Goal: Task Accomplishment & Management: Manage account settings

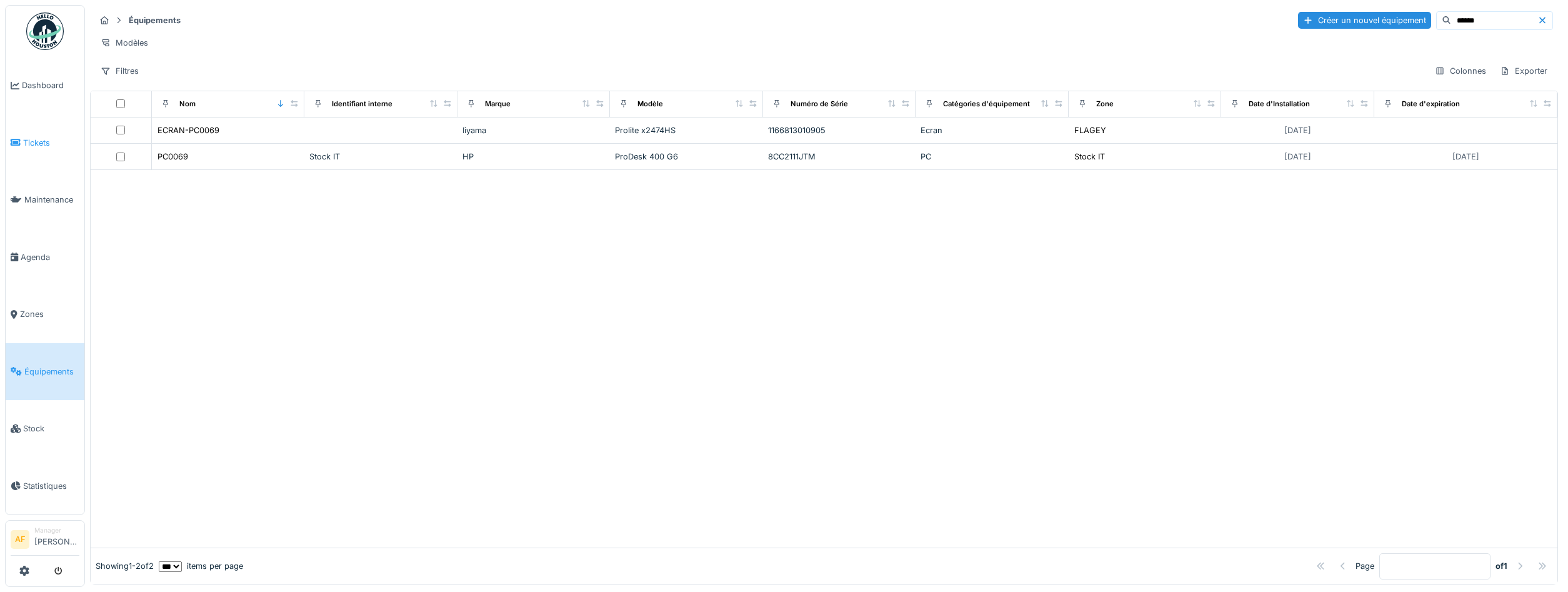
click at [47, 147] on link "Tickets" at bounding box center [45, 143] width 79 height 58
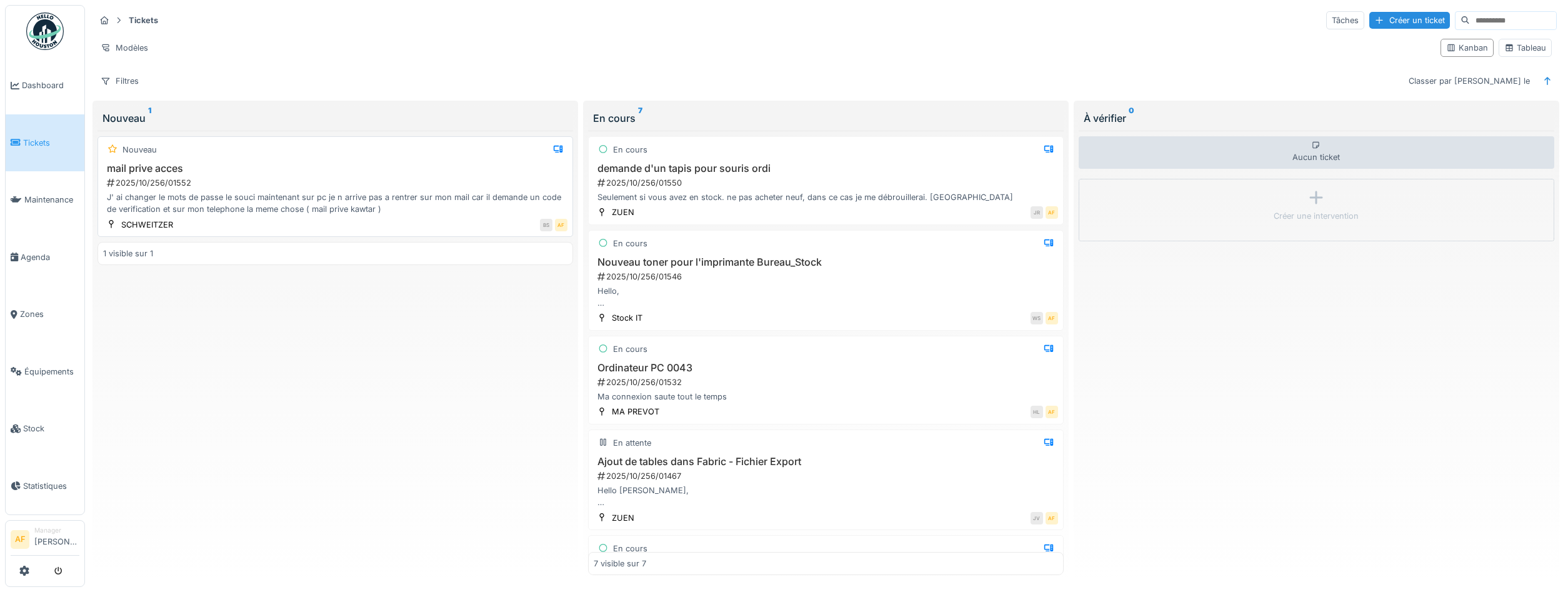
click at [246, 190] on div "mail prive acces 2025/10/256/01552 J' ai changer le mots de passe le souci main…" at bounding box center [335, 189] width 464 height 53
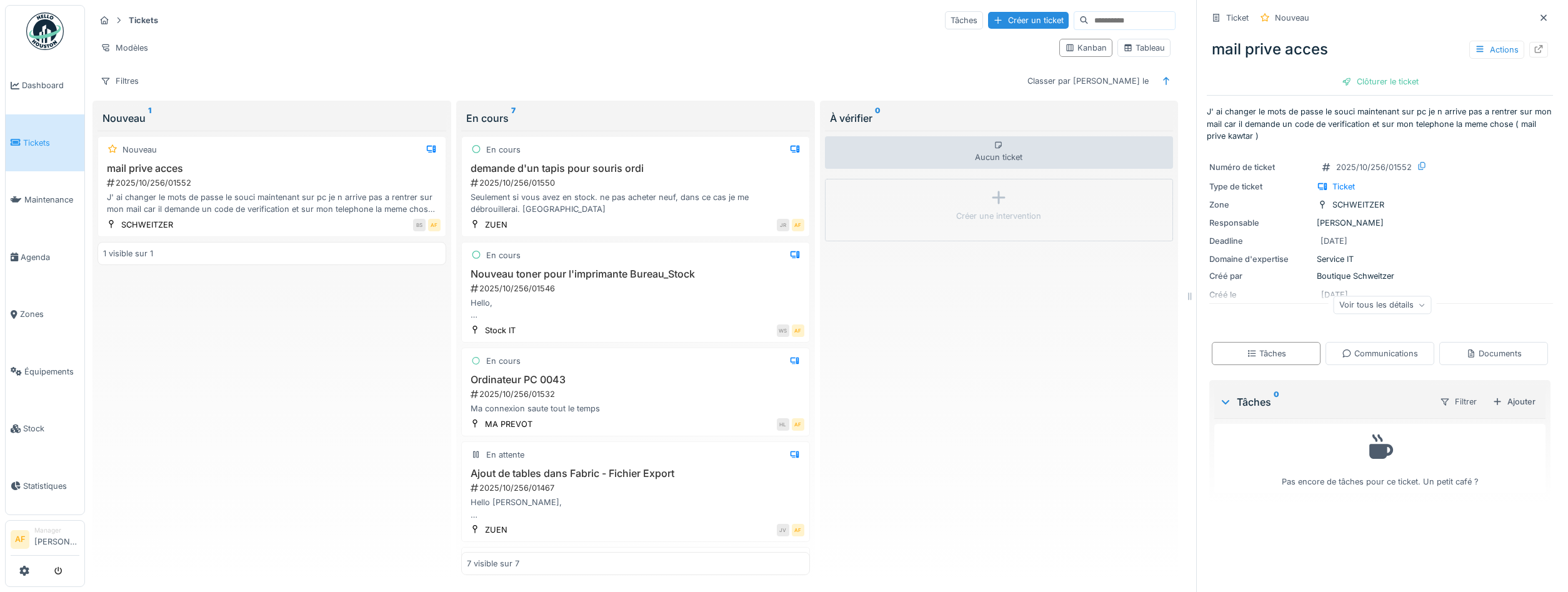
click at [1387, 306] on div "Voir tous les détails" at bounding box center [1383, 304] width 98 height 18
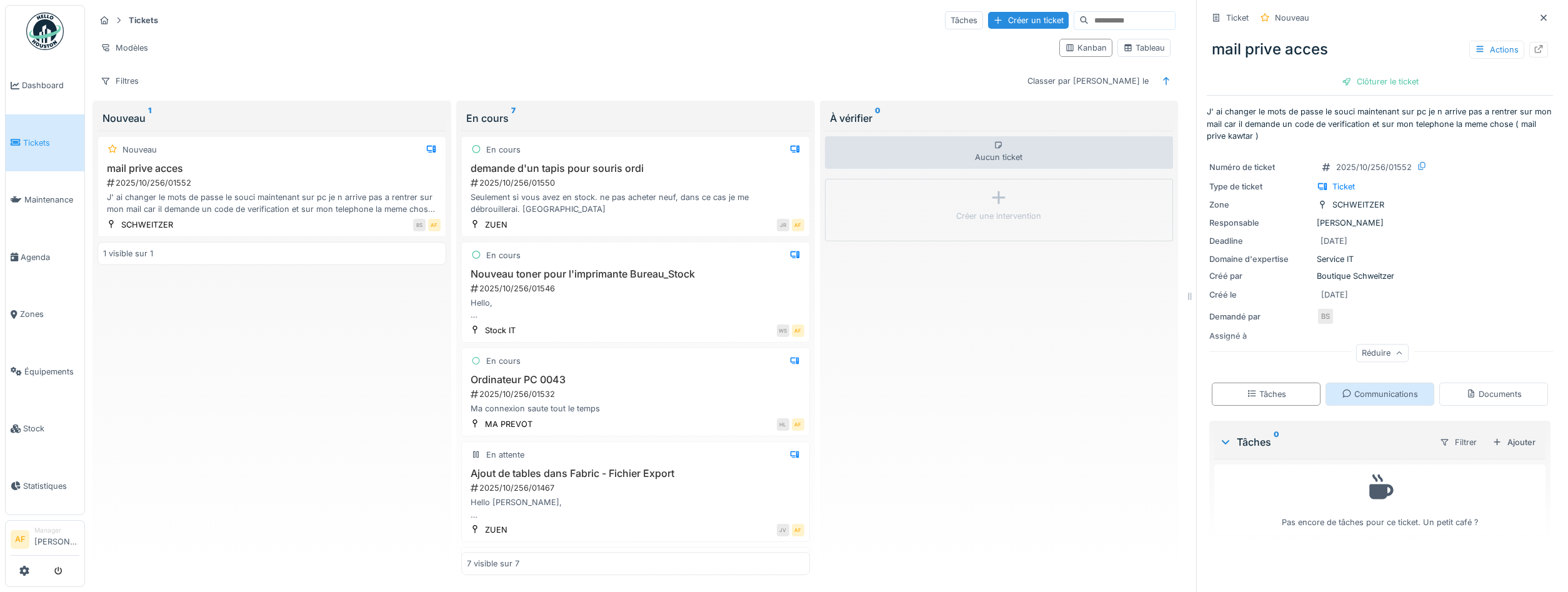
click at [1390, 390] on div "Communications" at bounding box center [1380, 394] width 76 height 12
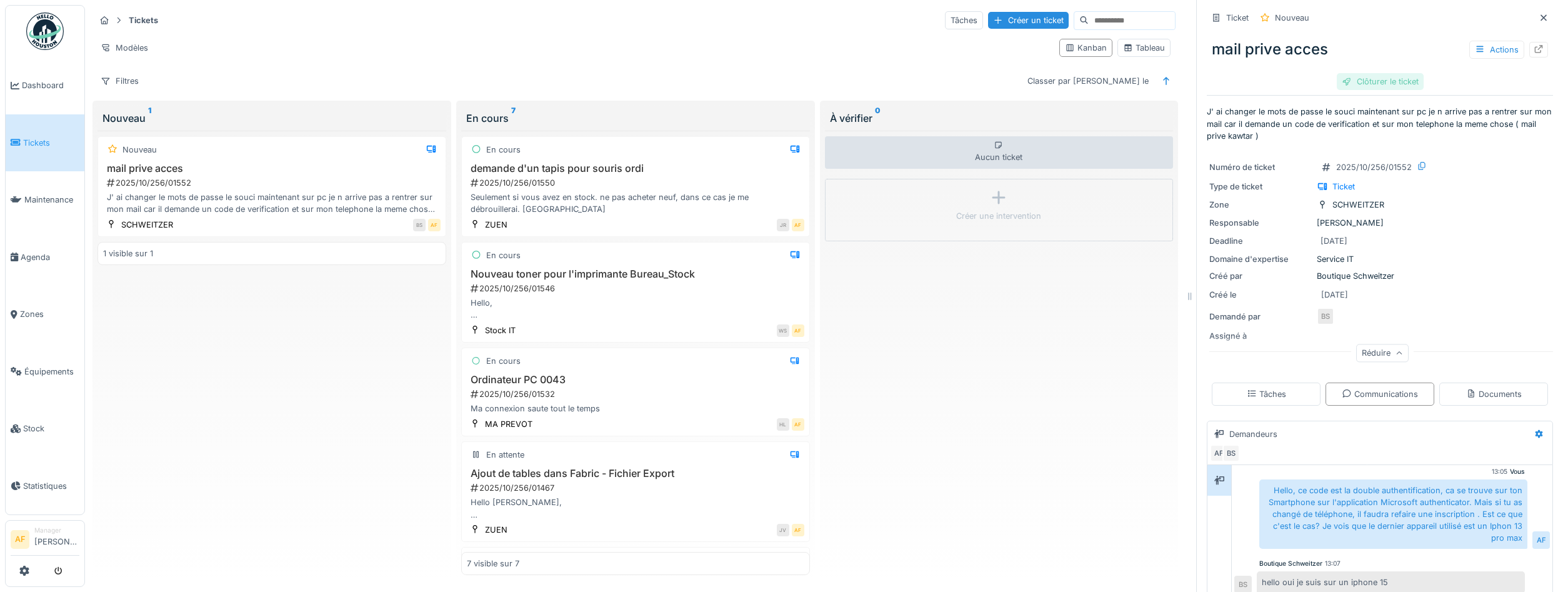
click at [1406, 82] on div "Clôturer le ticket" at bounding box center [1380, 81] width 87 height 17
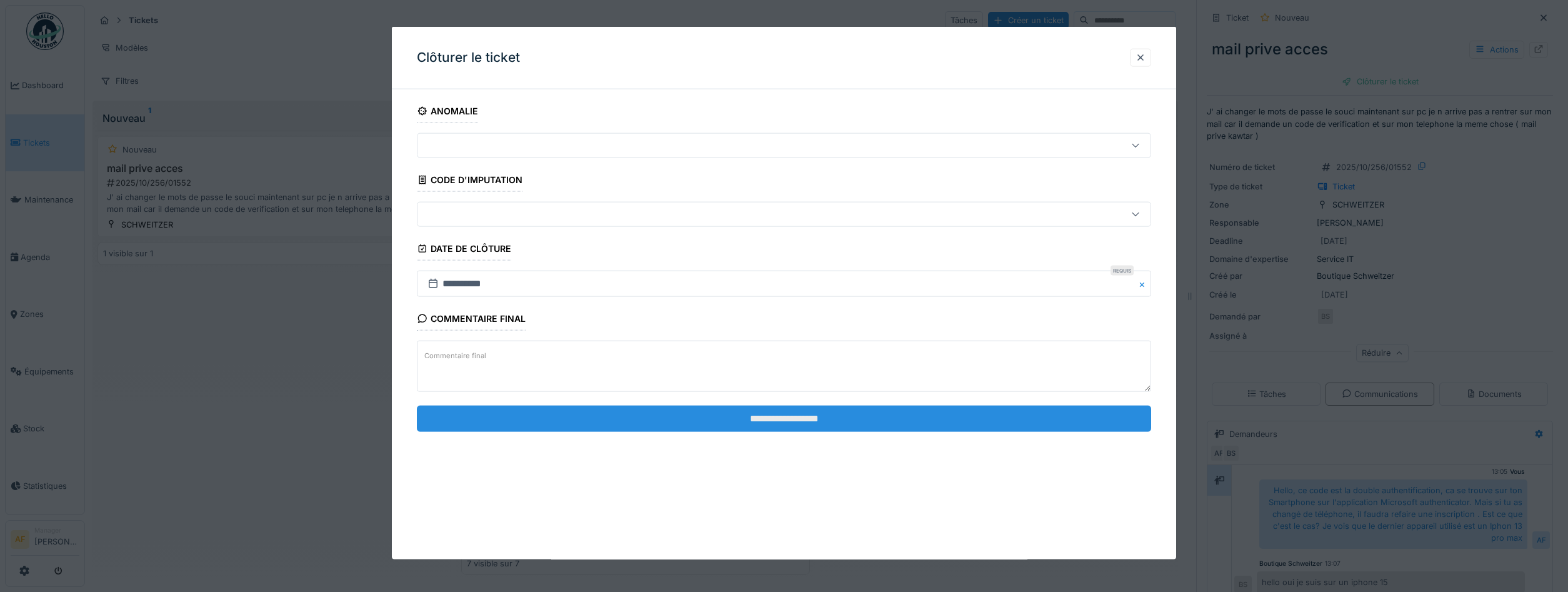
click at [825, 422] on input "**********" at bounding box center [784, 418] width 734 height 26
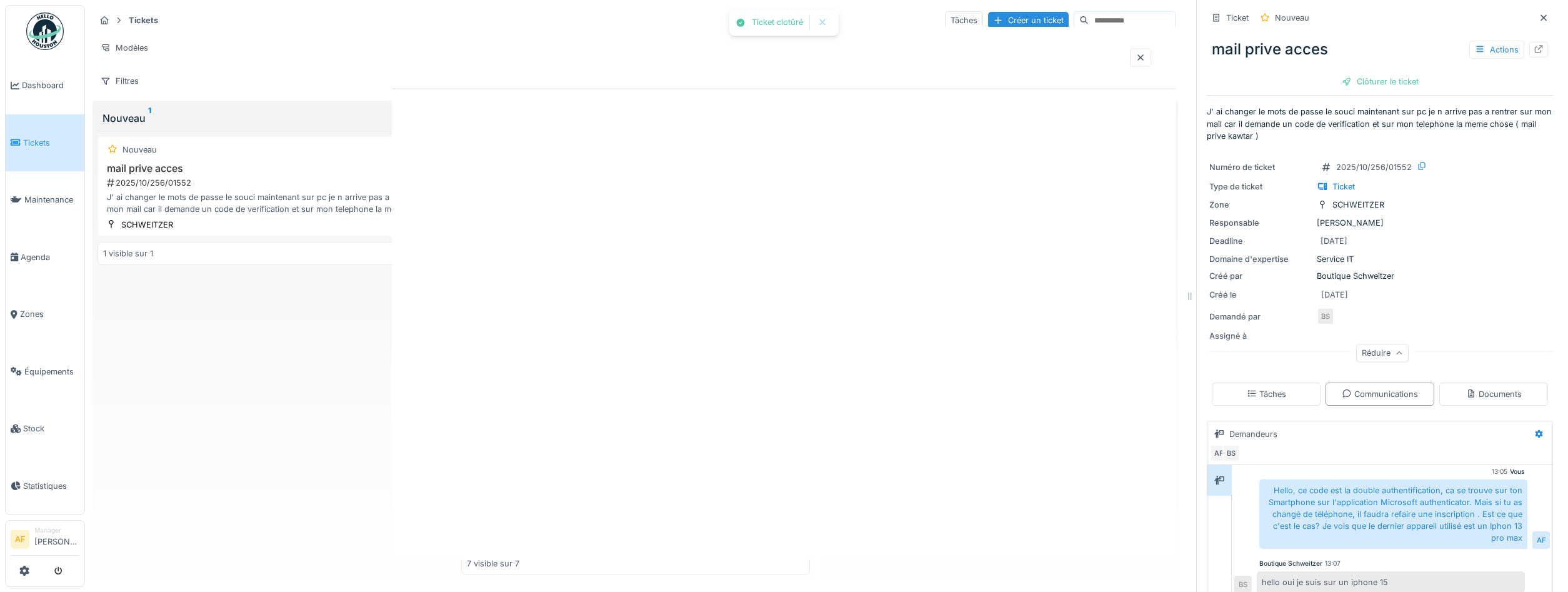
scroll to position [47, 0]
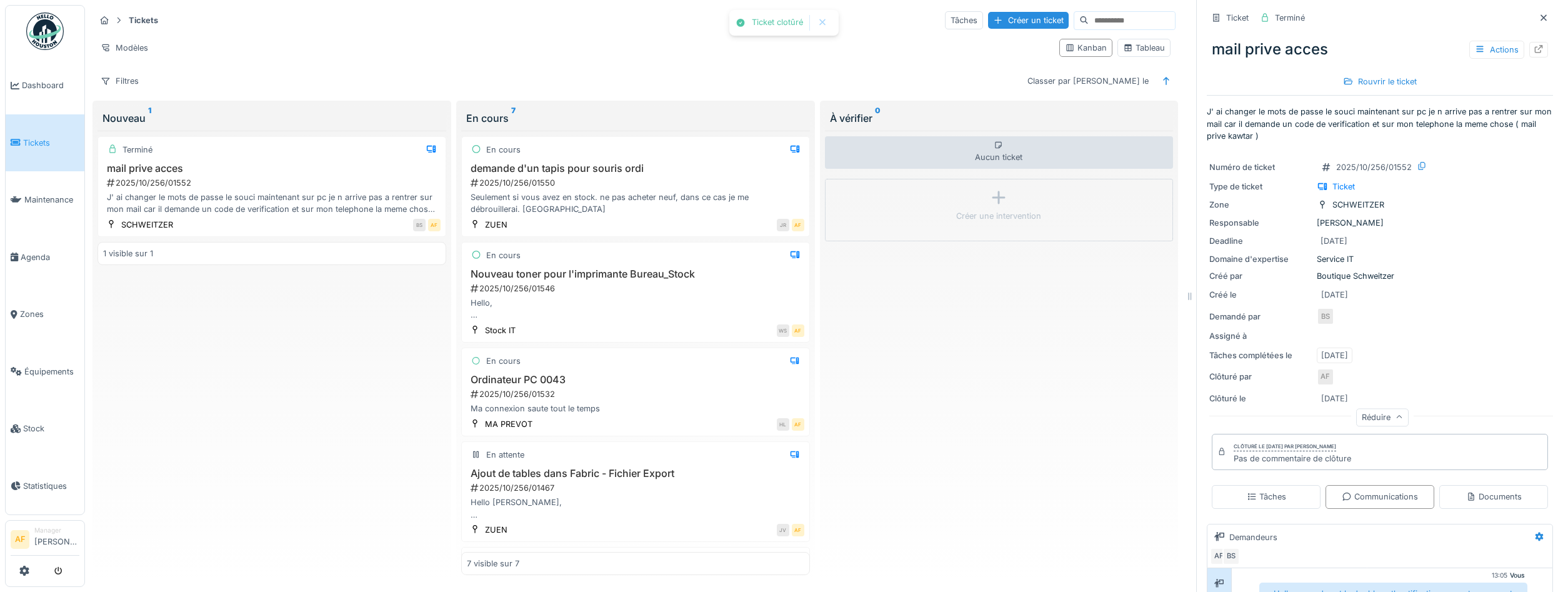
click at [52, 143] on span "Tickets" at bounding box center [51, 143] width 56 height 12
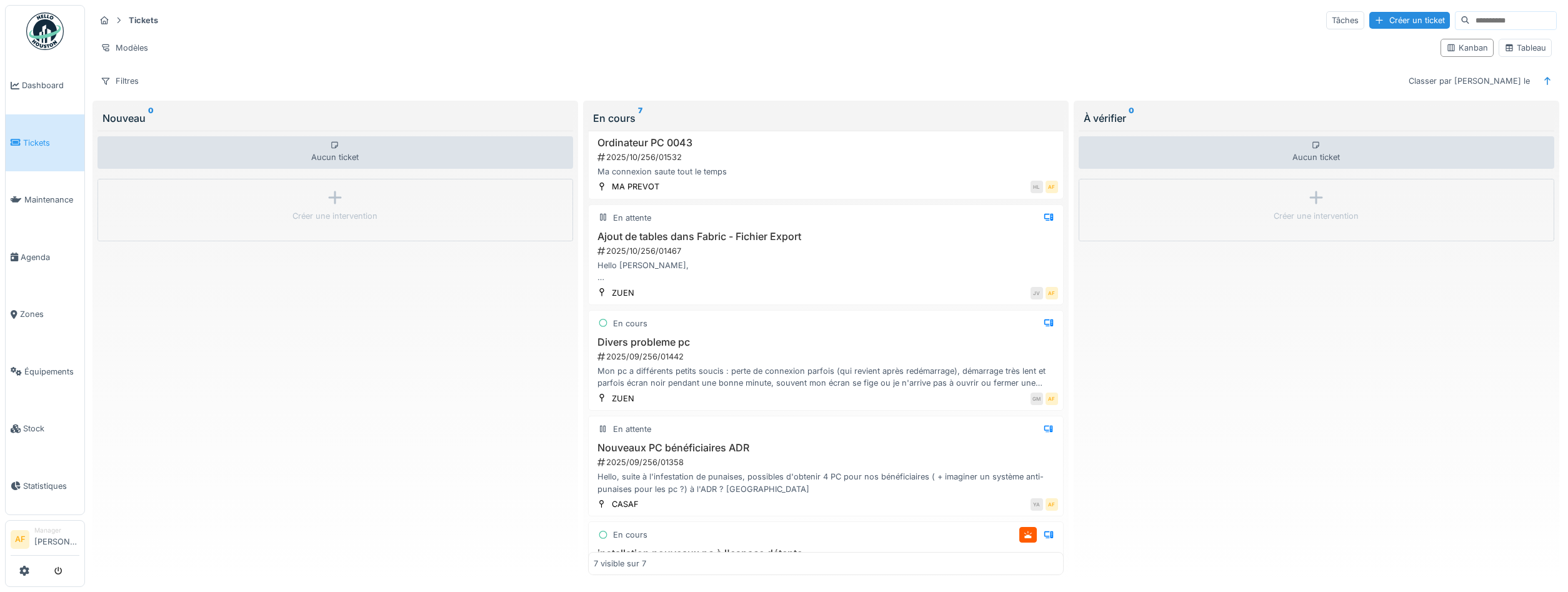
scroll to position [304, 0]
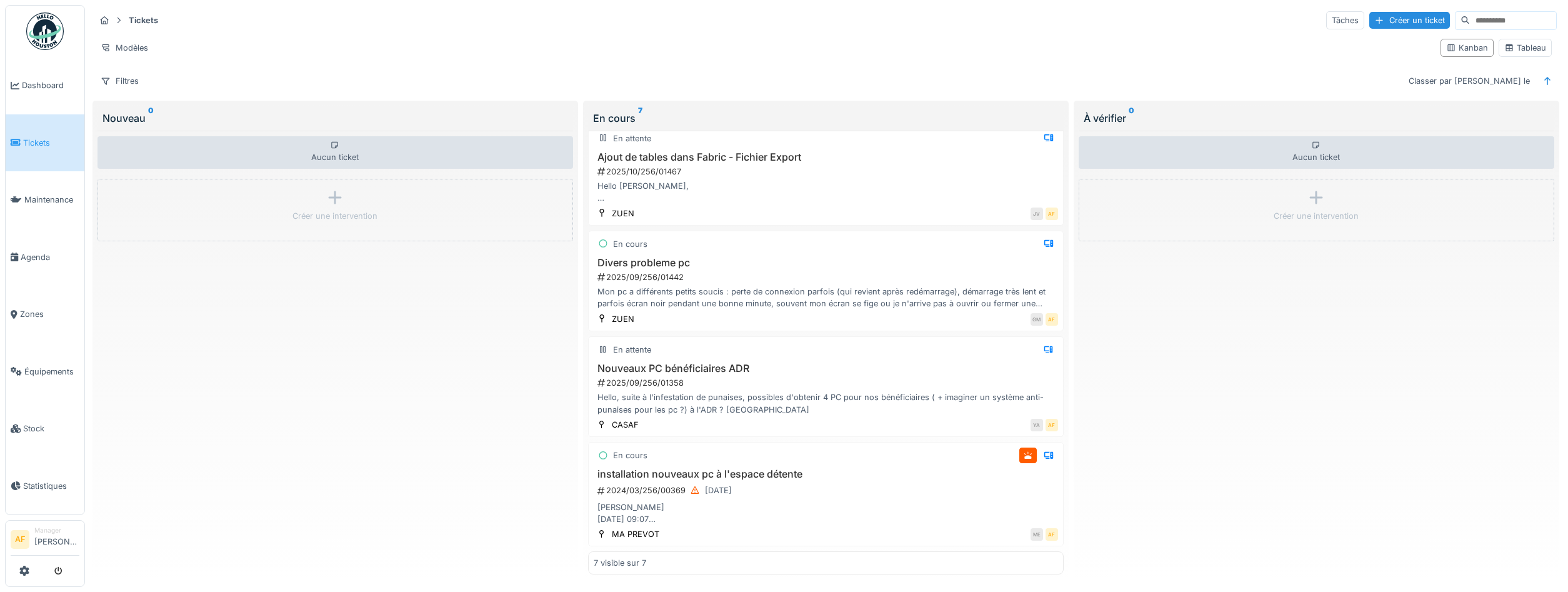
click at [47, 117] on link "Tickets" at bounding box center [45, 143] width 79 height 58
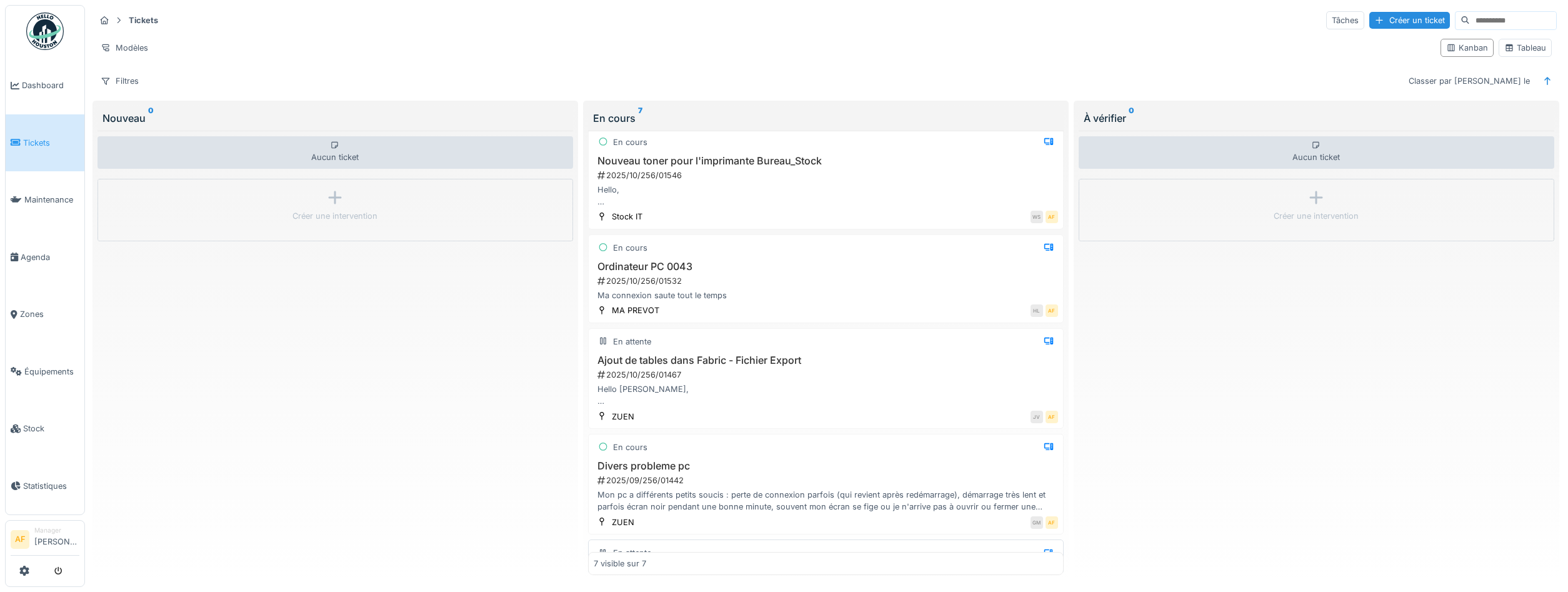
scroll to position [79, 0]
